Goal: Transaction & Acquisition: Book appointment/travel/reservation

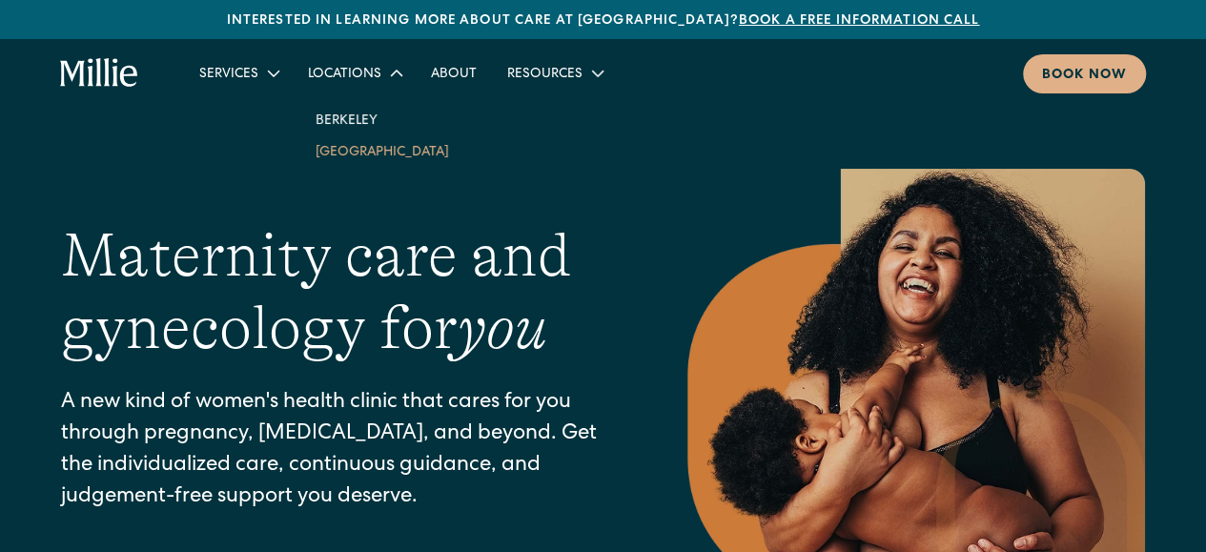
click at [335, 142] on link "South Bay" at bounding box center [382, 150] width 164 height 31
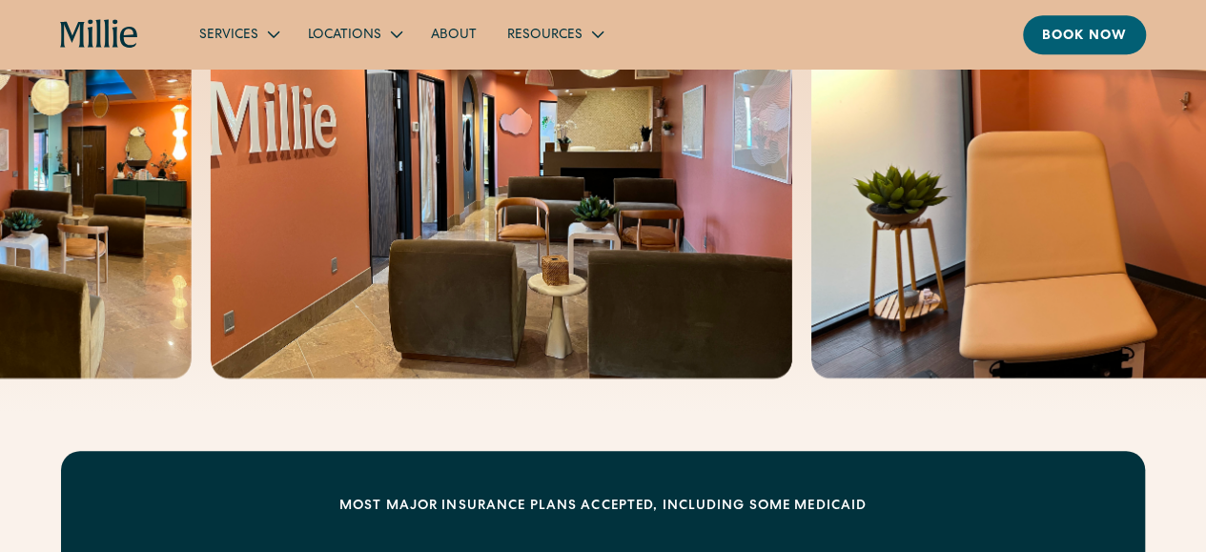
scroll to position [572, 0]
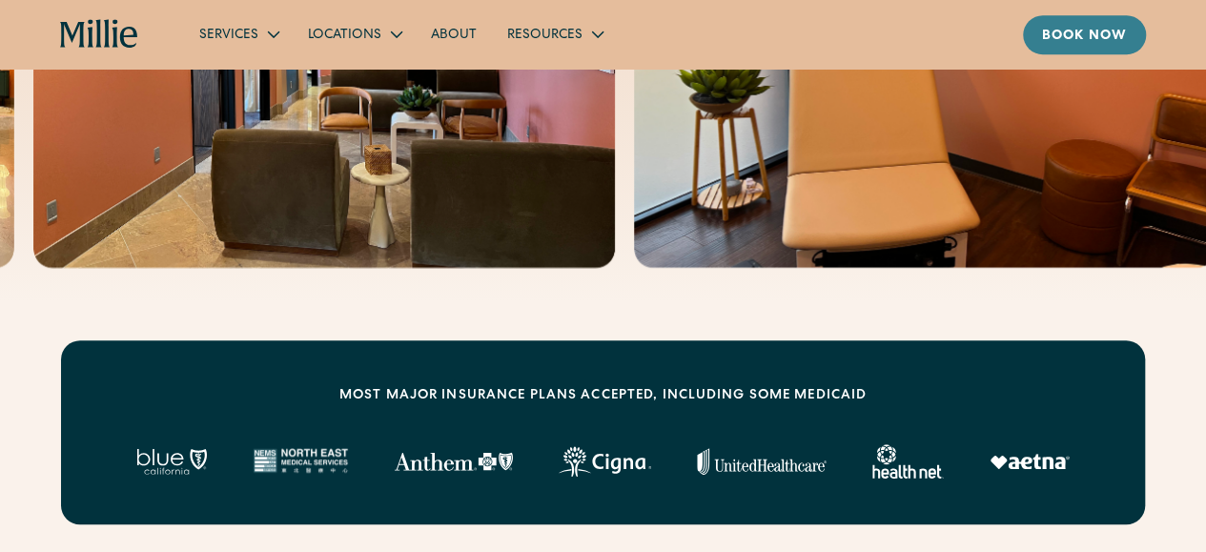
click at [1082, 32] on div "Book now" at bounding box center [1084, 37] width 85 height 20
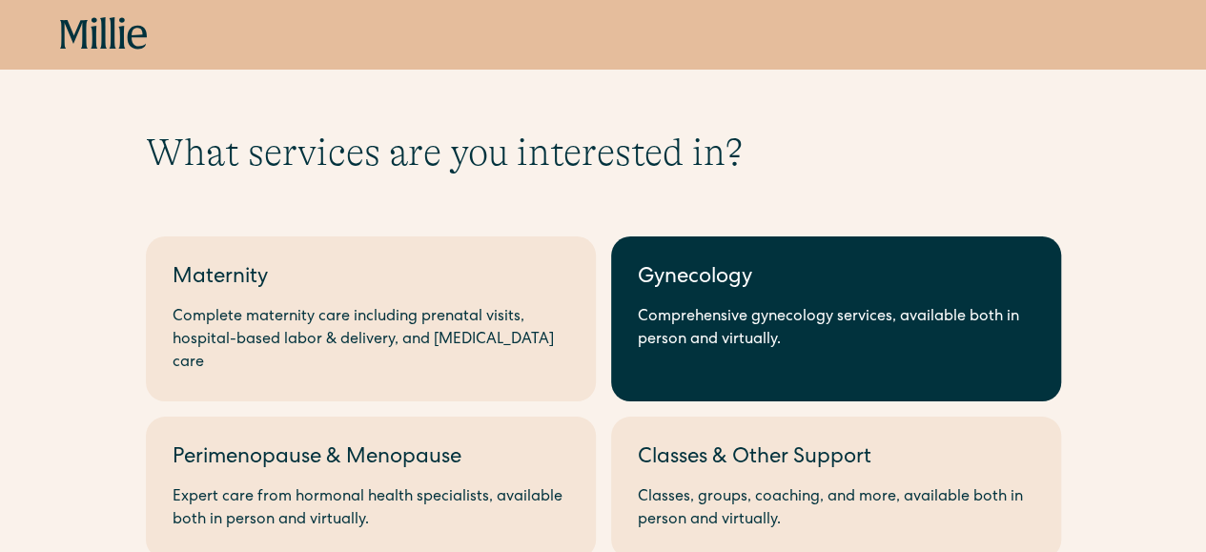
click at [752, 275] on div "Gynecology" at bounding box center [836, 278] width 397 height 31
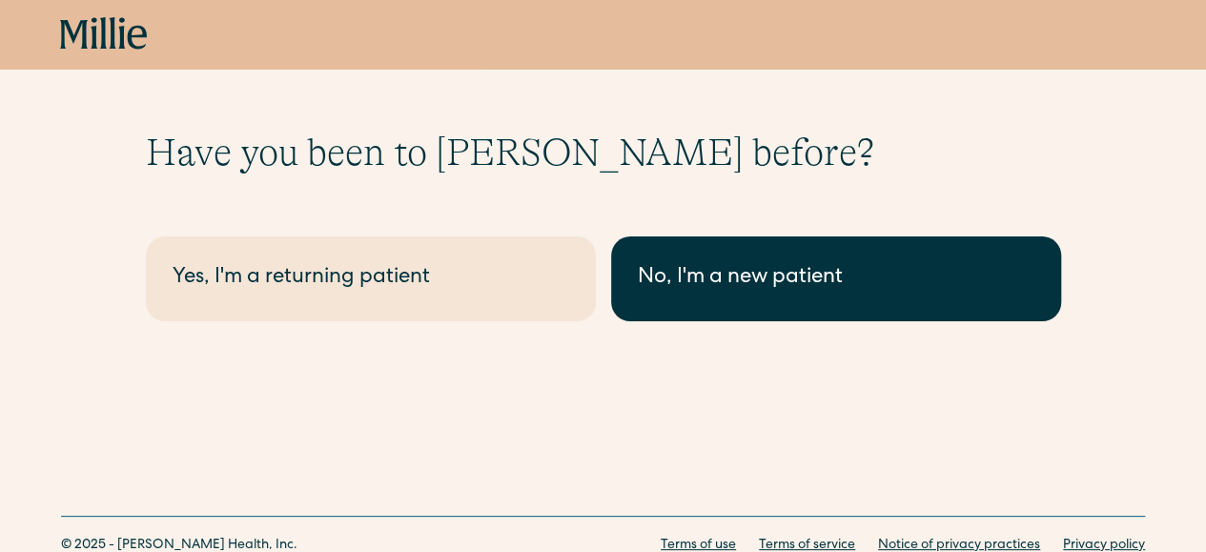
click at [710, 279] on div "No, I'm a new patient" at bounding box center [836, 278] width 397 height 31
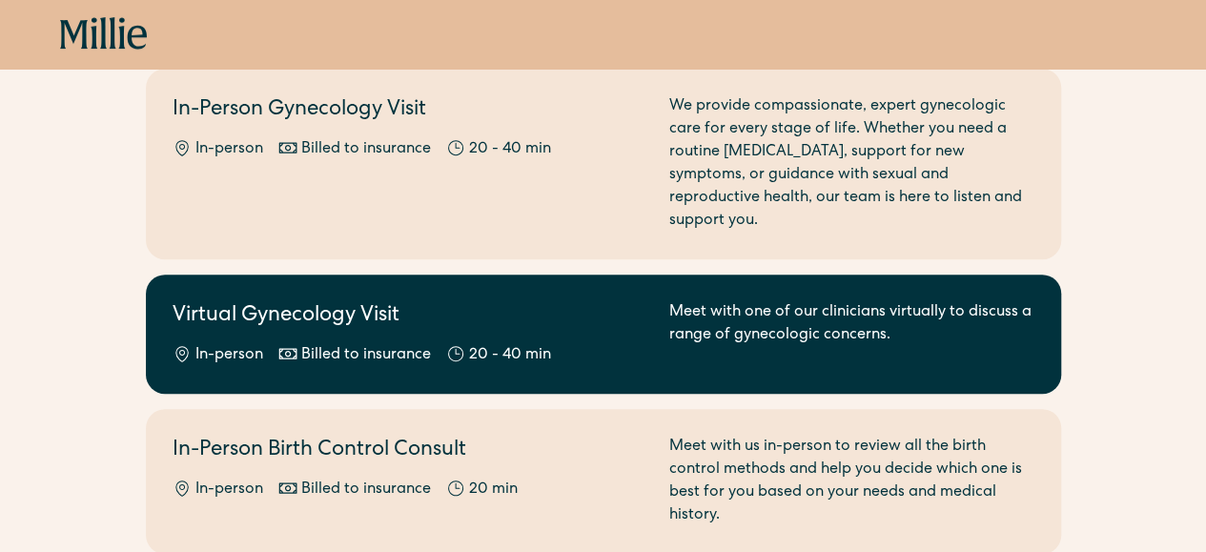
scroll to position [381, 0]
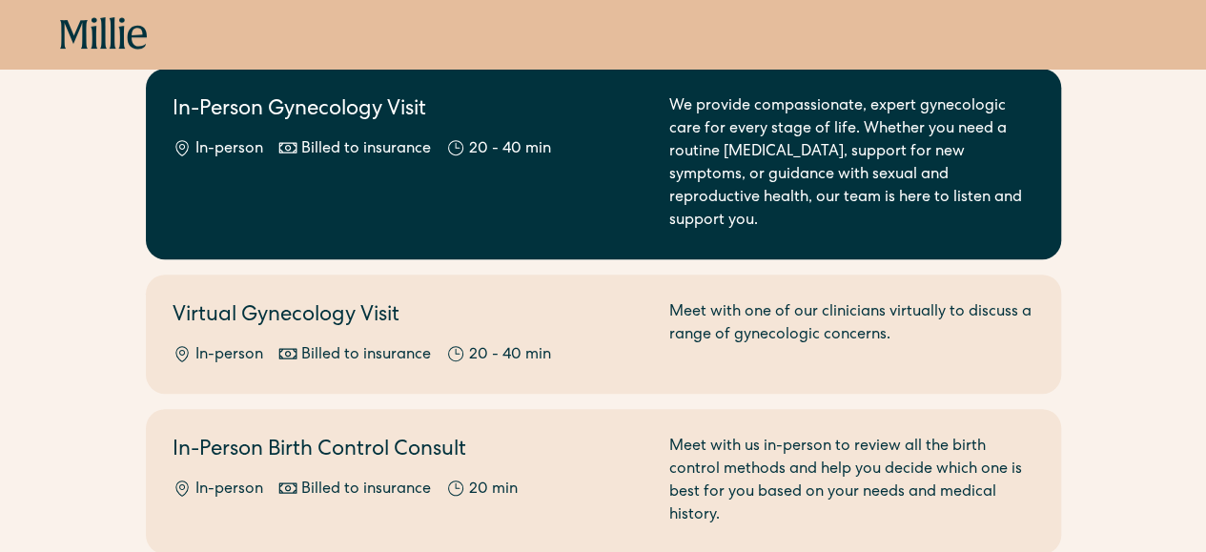
click at [860, 171] on div "We provide compassionate, expert gynecologic care for every stage of life. Whet…" at bounding box center [852, 163] width 365 height 137
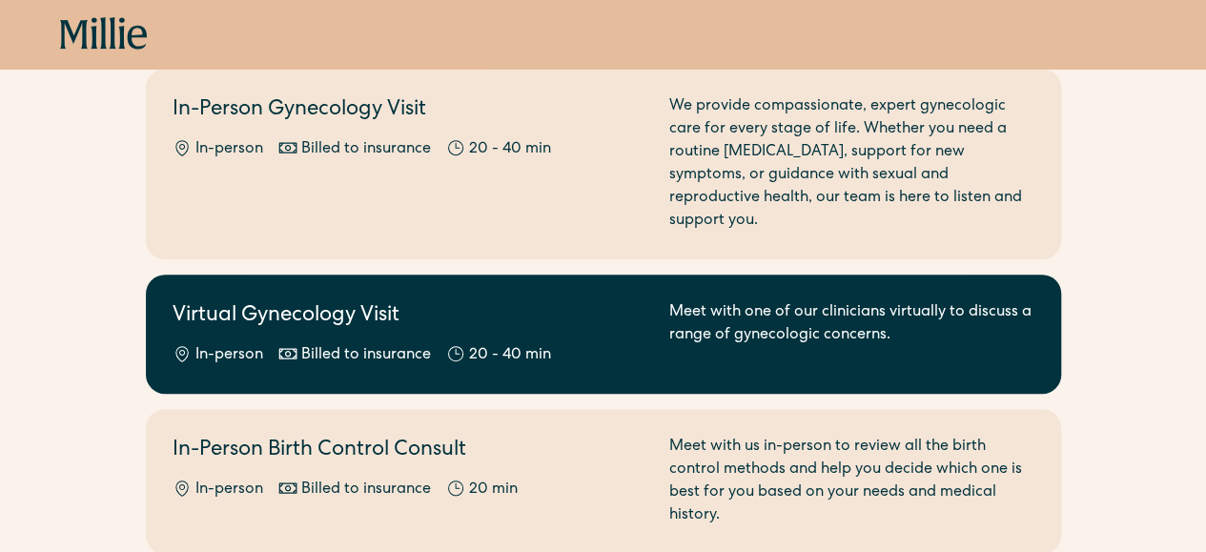
click at [578, 309] on h2 "Virtual Gynecology Visit" at bounding box center [410, 316] width 474 height 31
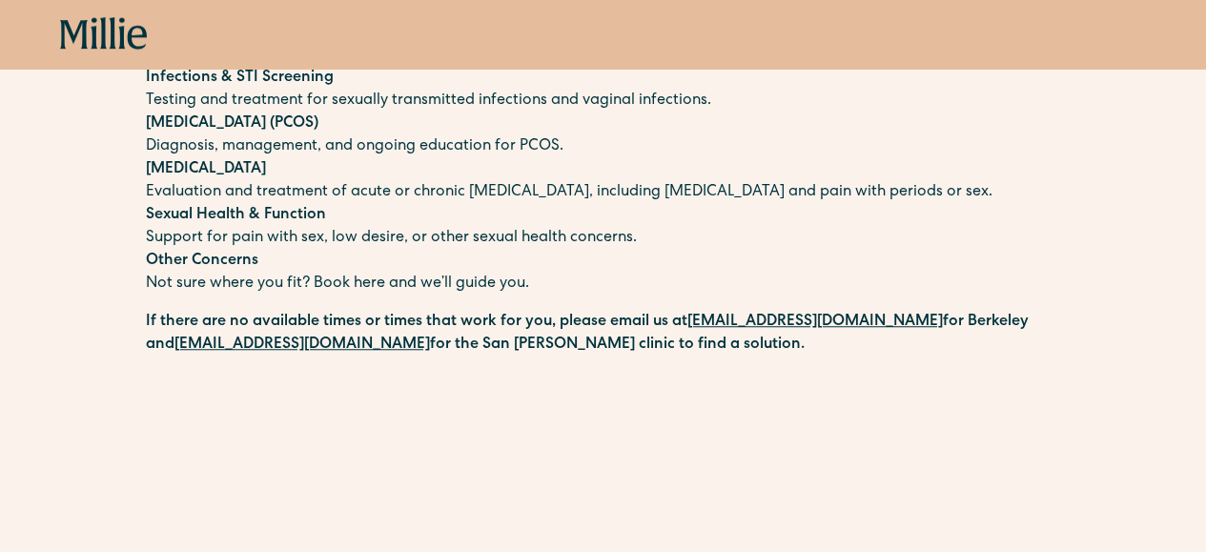
scroll to position [477, 0]
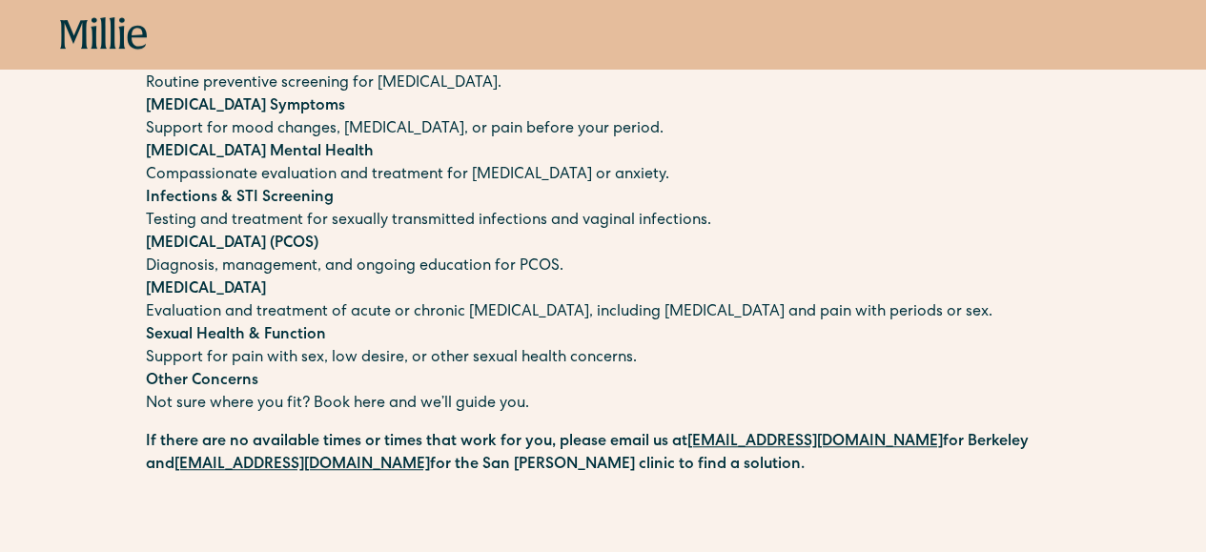
click at [549, 403] on p "Other Concerns Not sure where you fit? Book here and we’ll guide you." at bounding box center [604, 393] width 916 height 46
drag, startPoint x: 268, startPoint y: 374, endPoint x: 155, endPoint y: 373, distance: 113.5
click at [155, 373] on p "Other Concerns Not sure where you fit? Book here and we’ll guide you." at bounding box center [604, 393] width 916 height 46
click at [214, 345] on p "Sexual Health & Function Support for pain with sex, low desire, or other sexual…" at bounding box center [604, 347] width 916 height 46
drag, startPoint x: 337, startPoint y: 334, endPoint x: 134, endPoint y: 327, distance: 203.2
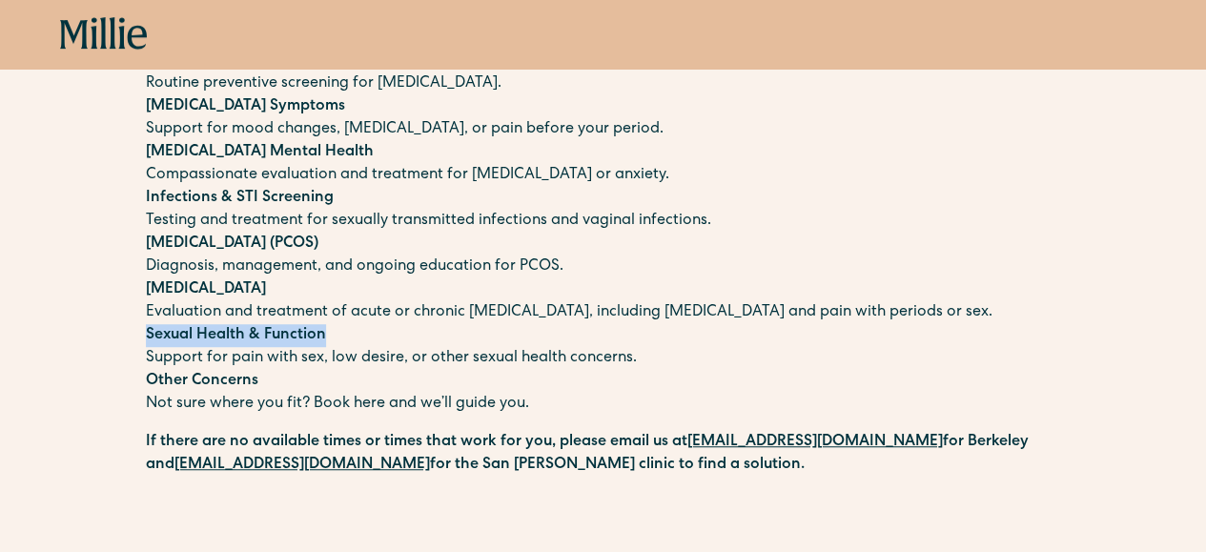
click at [134, 327] on div "Schedule your appointment We offer compassionate, expert care for a wide range …" at bounding box center [603, 475] width 1206 height 1645
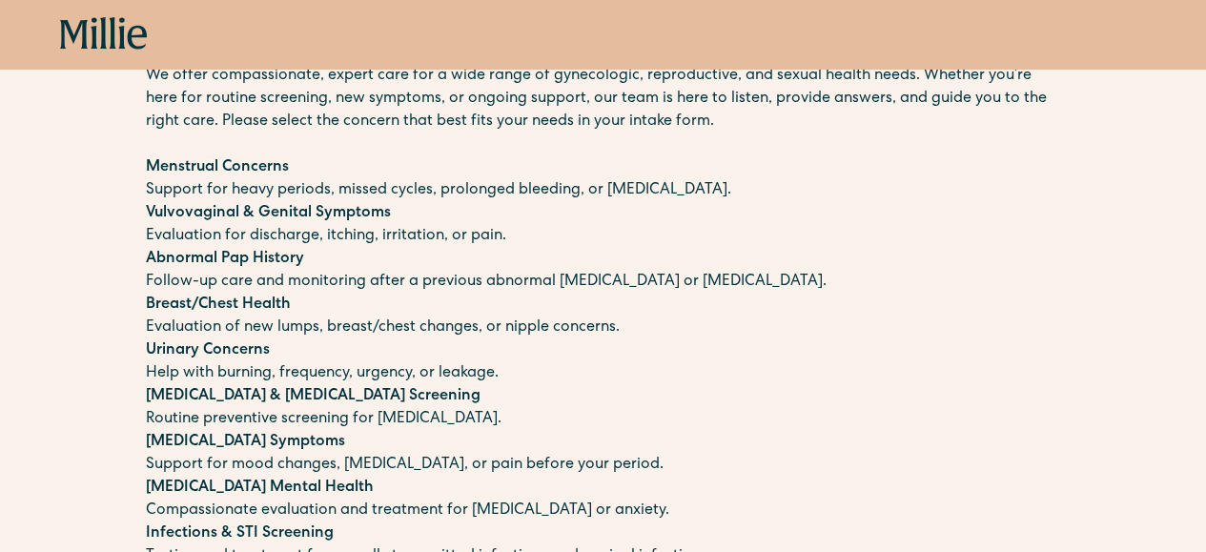
scroll to position [116, 0]
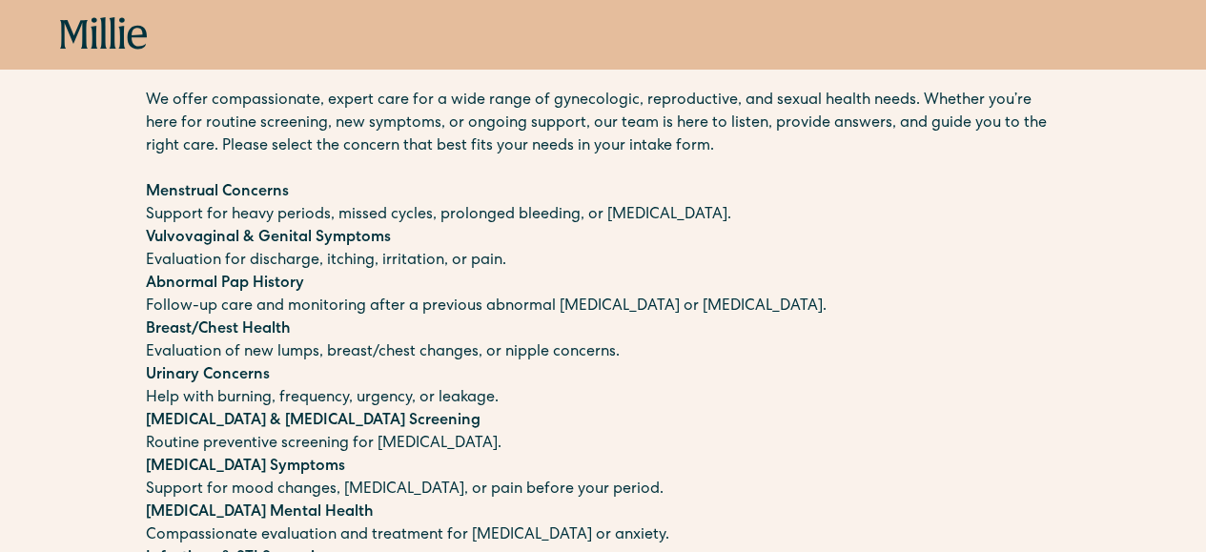
click at [549, 270] on p "Vulvovaginal & Genital Symptoms Evaluation for discharge, itching, irritation, …" at bounding box center [604, 250] width 916 height 46
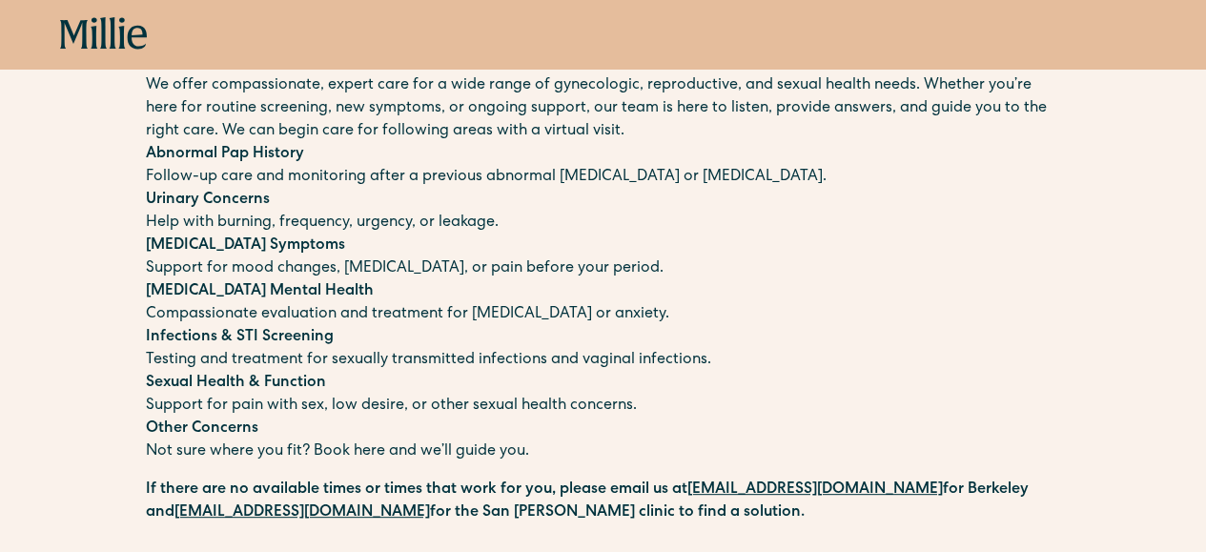
scroll to position [95, 0]
